Goal: Task Accomplishment & Management: Use online tool/utility

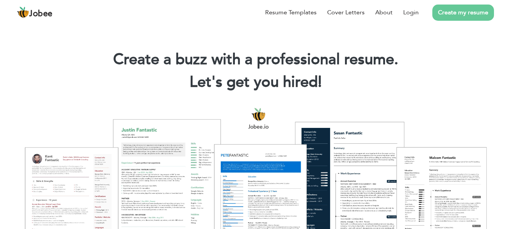
click at [483, 17] on link "Create my resume" at bounding box center [463, 13] width 62 height 16
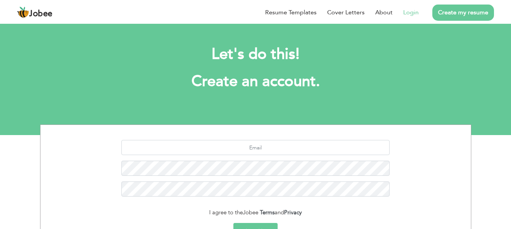
click at [410, 12] on link "Login" at bounding box center [410, 12] width 15 height 9
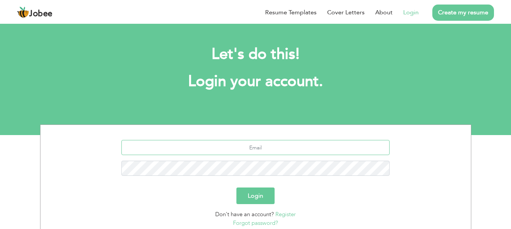
click at [275, 155] on input "text" at bounding box center [255, 147] width 268 height 15
type input "usman.649tariq@gmail.com"
click at [263, 204] on form "usman.649tariq@gmail.com Login Don't have an account? Register Forgot password?" at bounding box center [255, 183] width 419 height 87
click at [263, 202] on button "Login" at bounding box center [255, 196] width 38 height 17
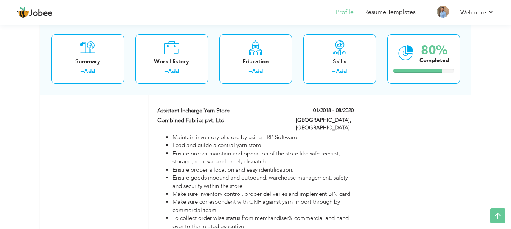
scroll to position [659, 0]
